Goal: Information Seeking & Learning: Understand process/instructions

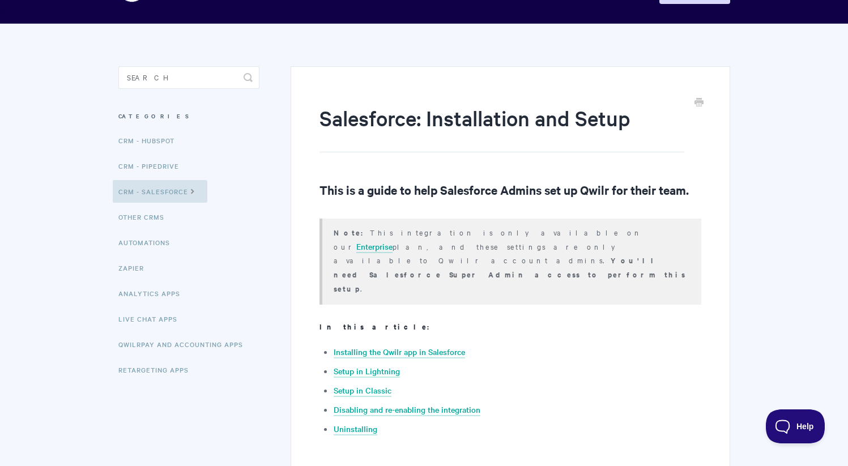
scroll to position [48, 0]
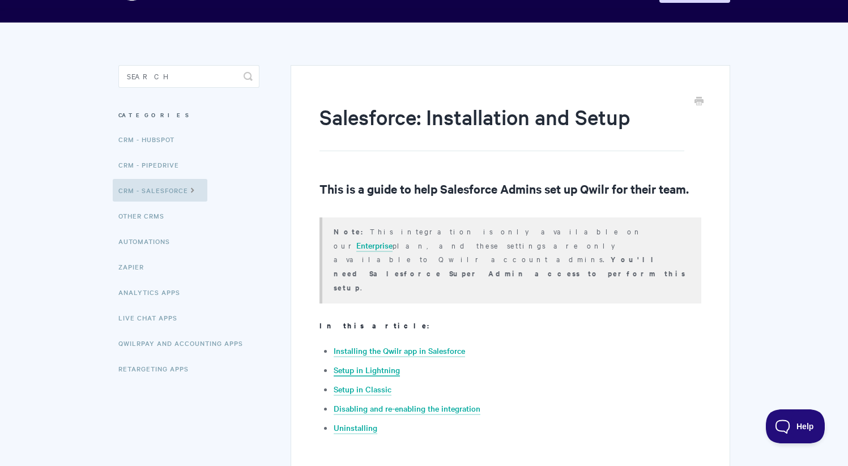
click at [383, 364] on link "Setup in Lightning" at bounding box center [367, 370] width 66 height 12
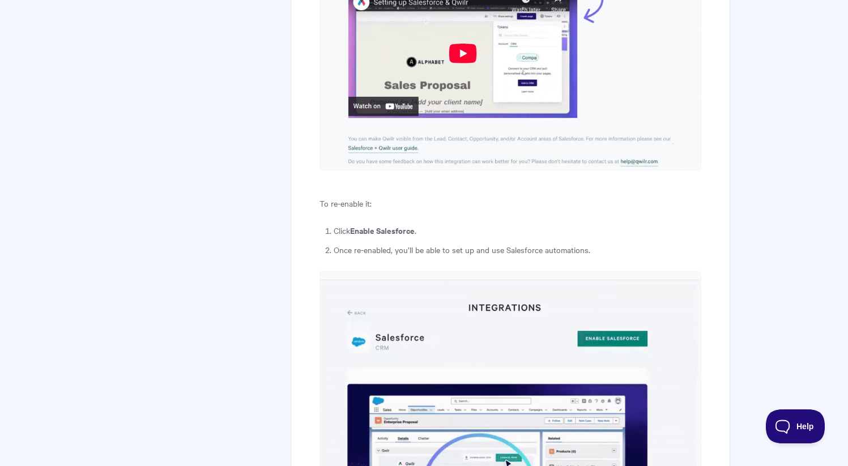
scroll to position [4871, 0]
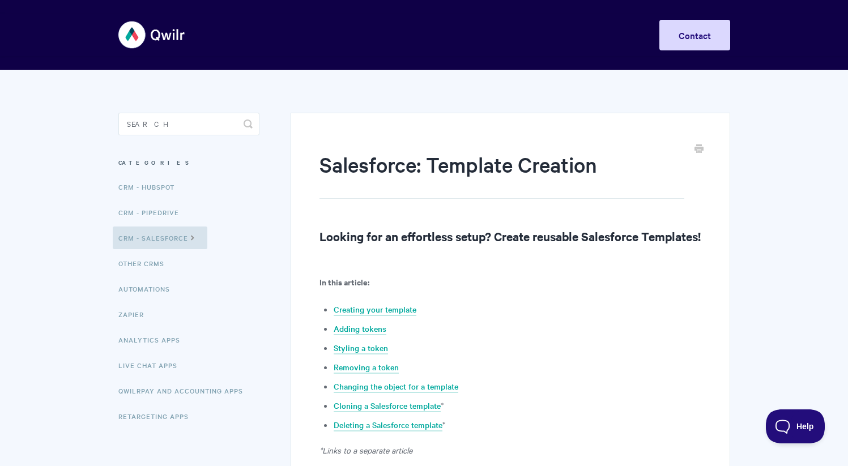
scroll to position [15, 0]
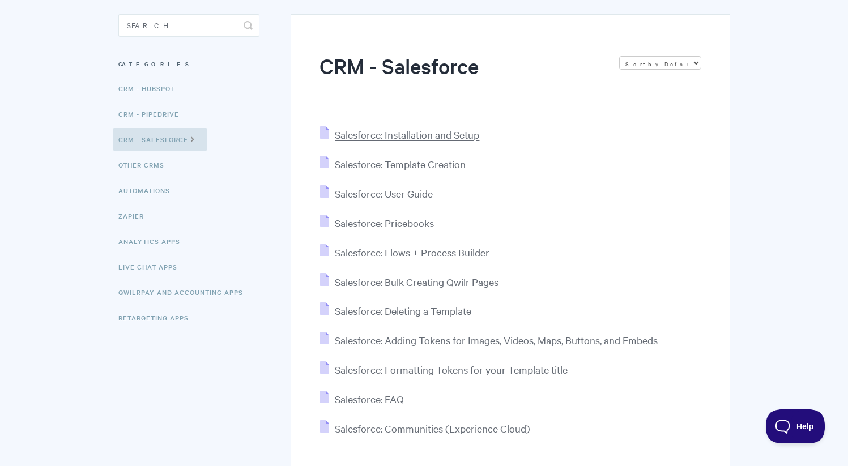
click at [439, 131] on span "Salesforce: Installation and Setup" at bounding box center [407, 134] width 145 height 13
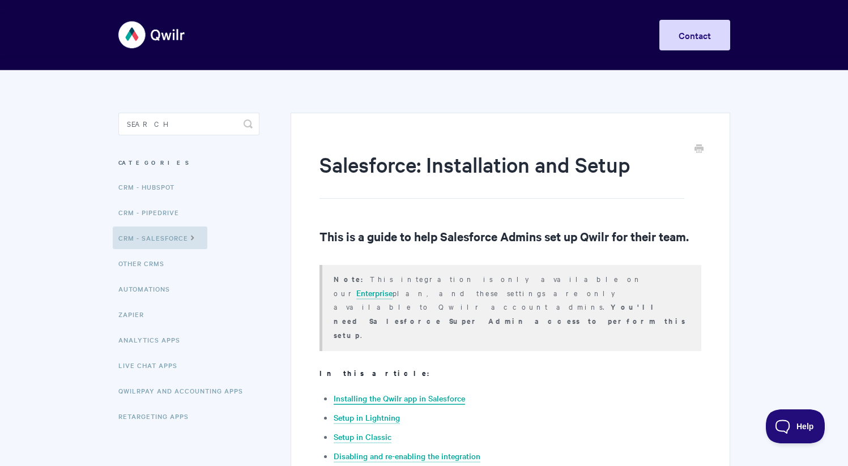
click at [411, 393] on link "Installing the Qwilr app in Salesforce" at bounding box center [399, 399] width 131 height 12
